Goal: Navigation & Orientation: Find specific page/section

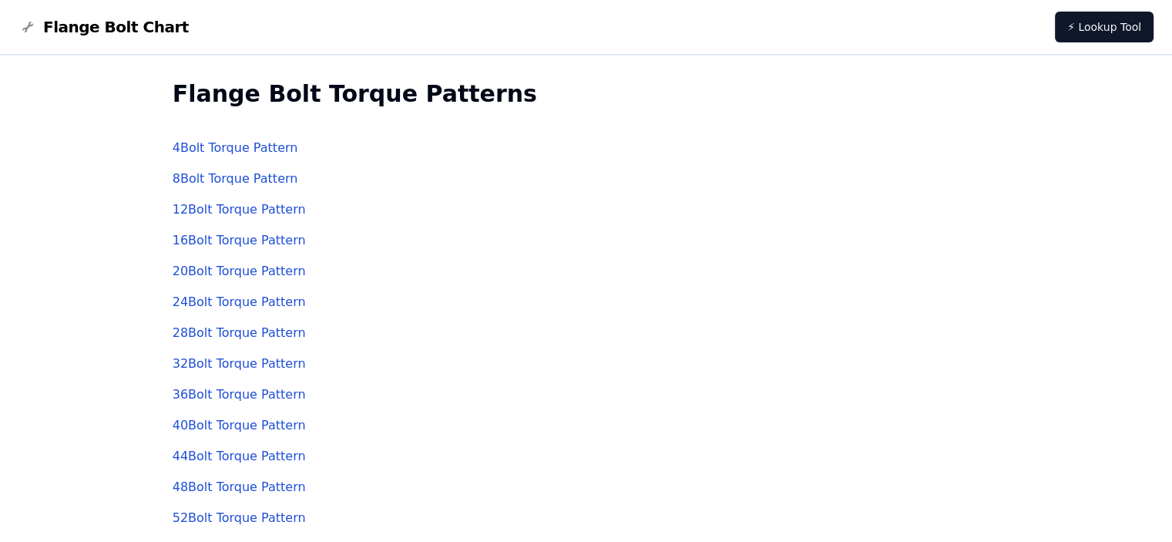
click at [68, 27] on span "Flange Bolt Chart" at bounding box center [116, 27] width 146 height 22
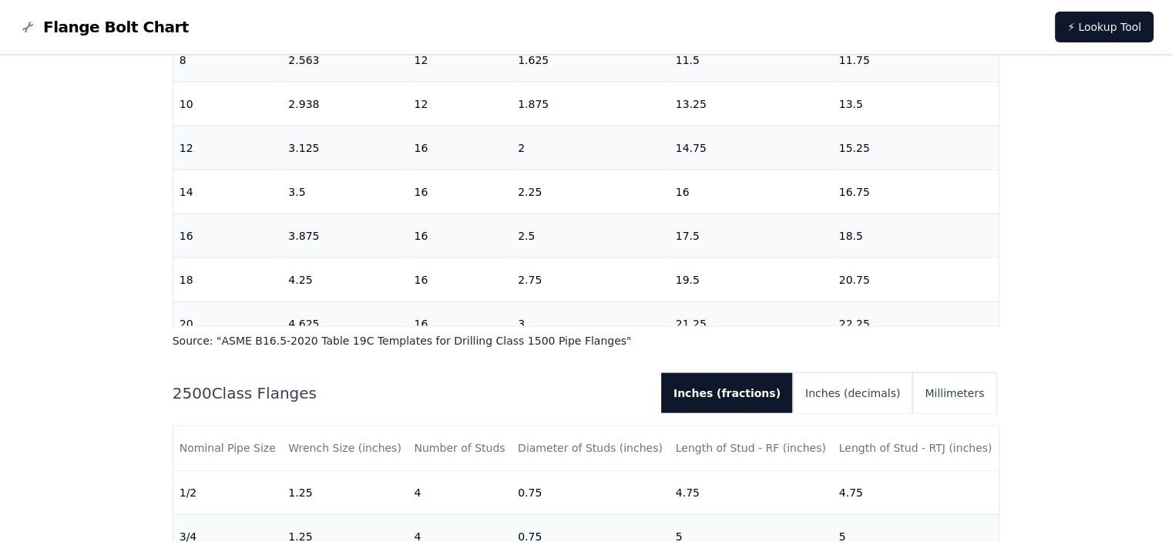
scroll to position [512, 0]
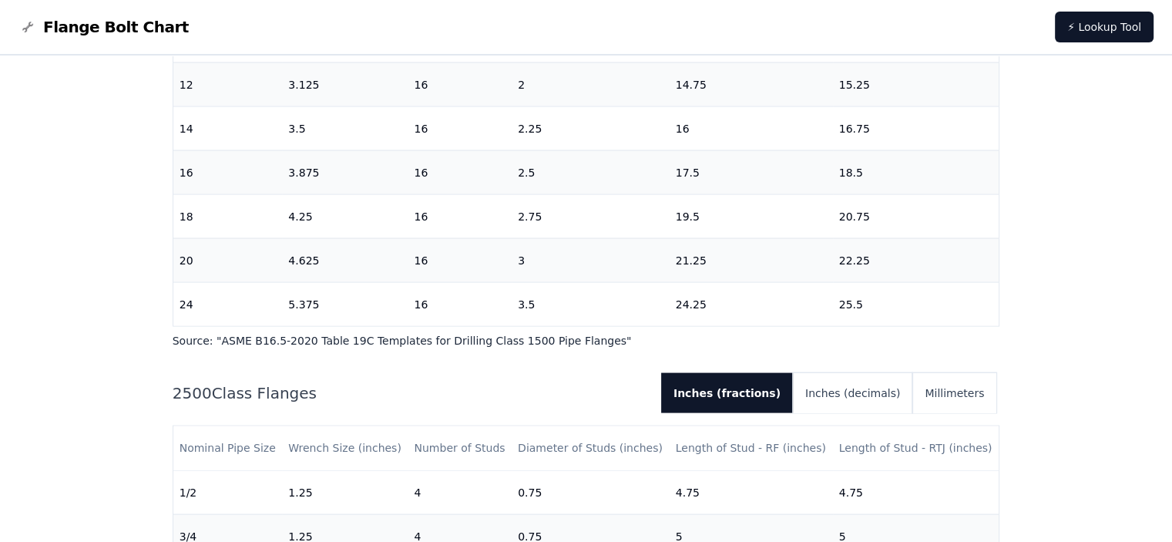
drag, startPoint x: 1000, startPoint y: 457, endPoint x: 1000, endPoint y: 471, distance: 13.9
click at [1000, 471] on div "Flange Bolt Chart Lookup flange bolt lengths, wrench sizes, and torque sequence…" at bounding box center [586, 343] width 863 height 6700
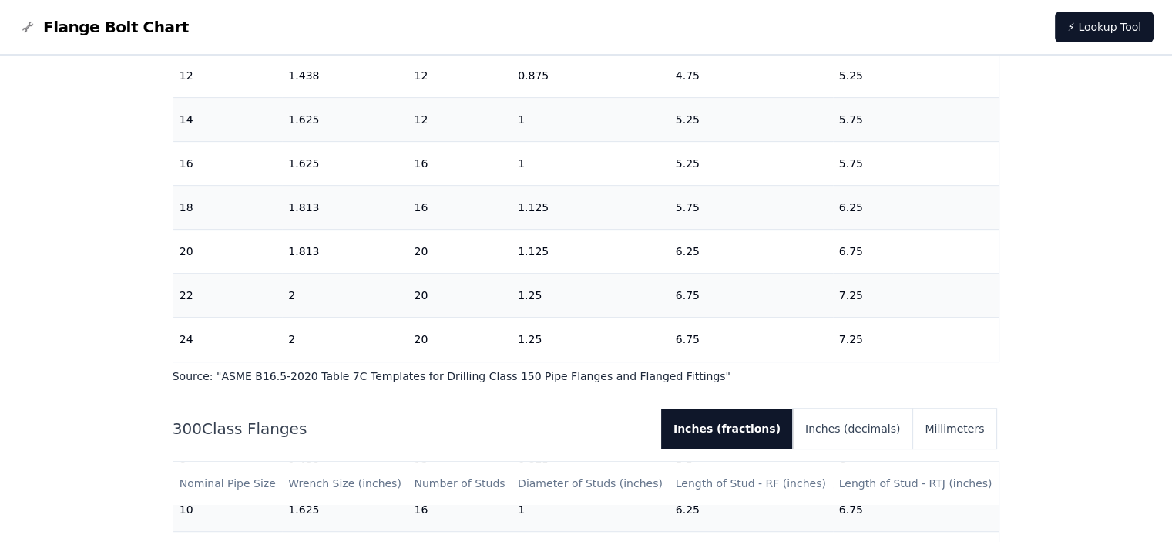
scroll to position [0, 0]
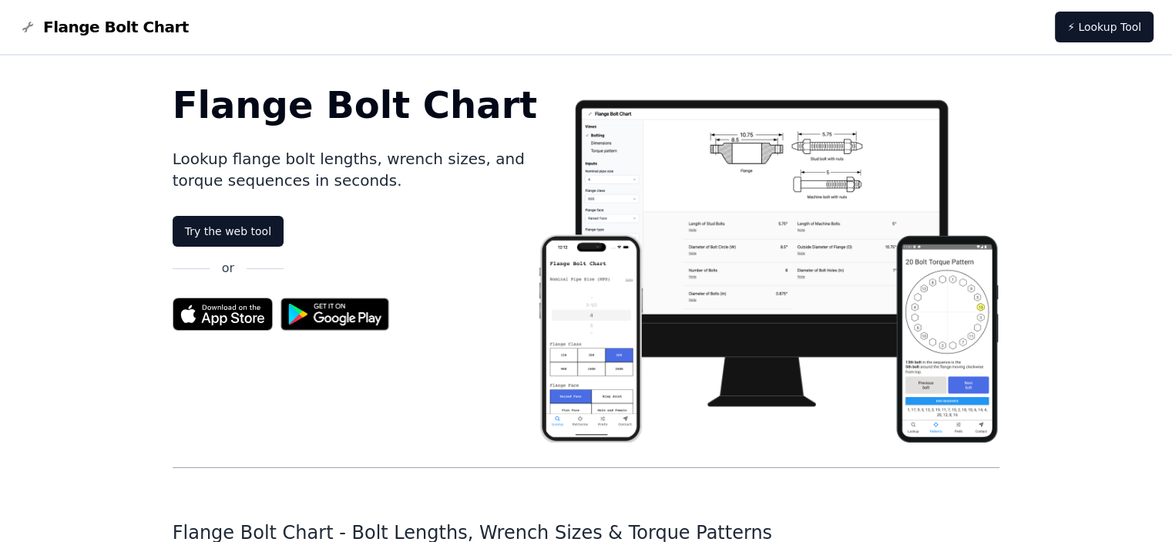
click at [117, 24] on span "Flange Bolt Chart" at bounding box center [116, 27] width 146 height 22
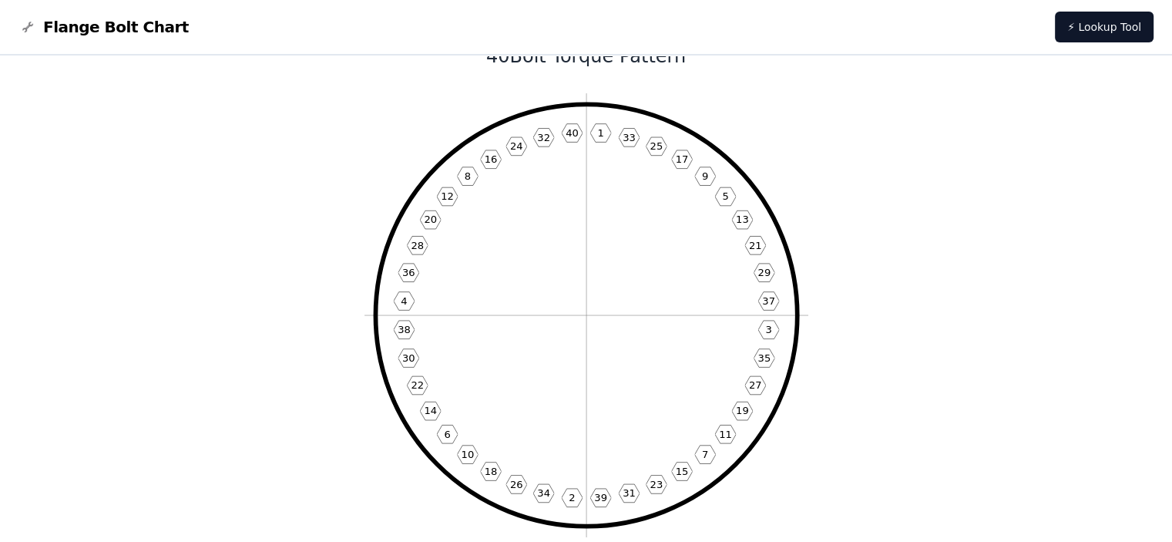
scroll to position [39, 0]
